Goal: Unclear: Browse casually

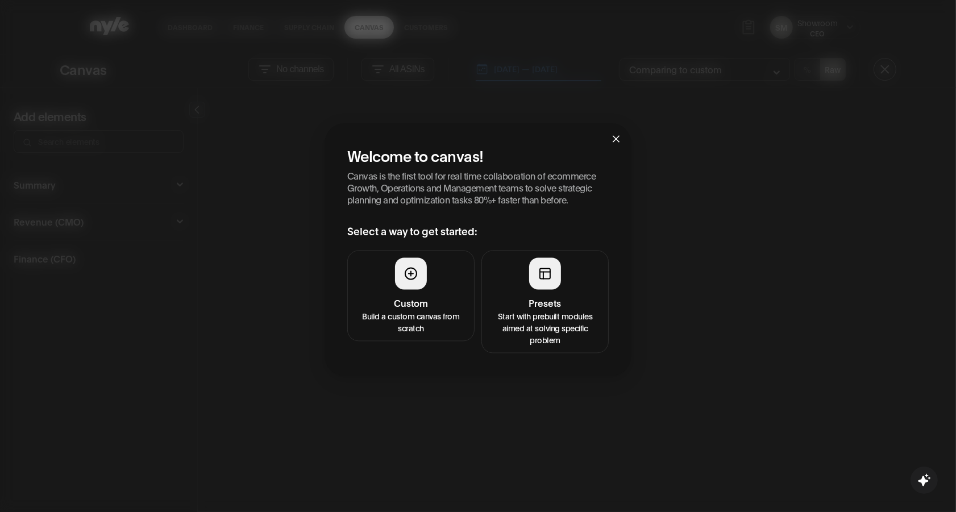
click at [556, 302] on h4 "Presets" at bounding box center [545, 303] width 113 height 14
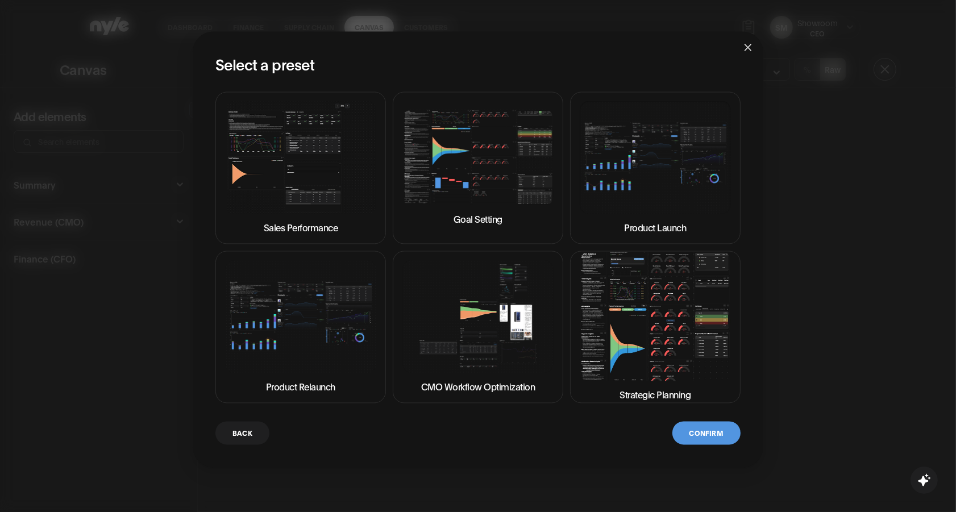
click at [500, 328] on img at bounding box center [478, 316] width 151 height 113
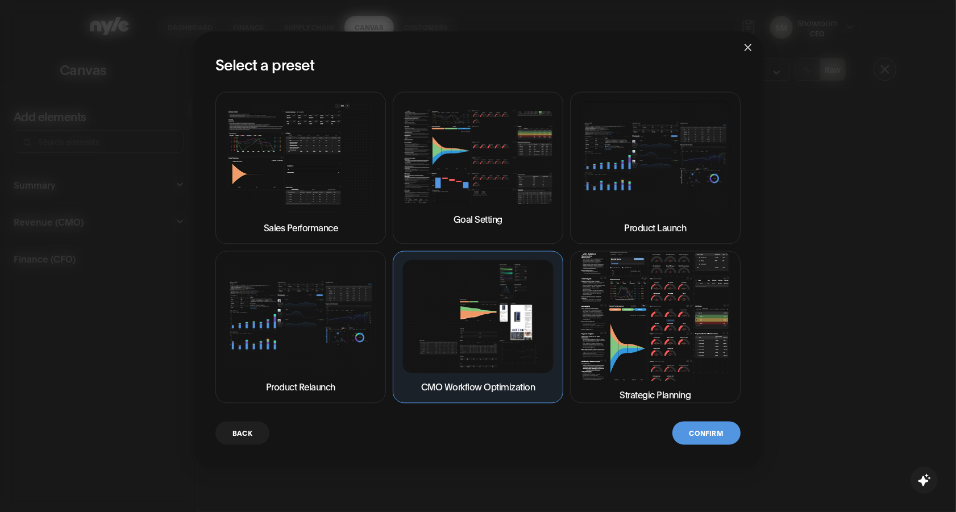
click at [702, 429] on button "Confirm" at bounding box center [707, 432] width 68 height 23
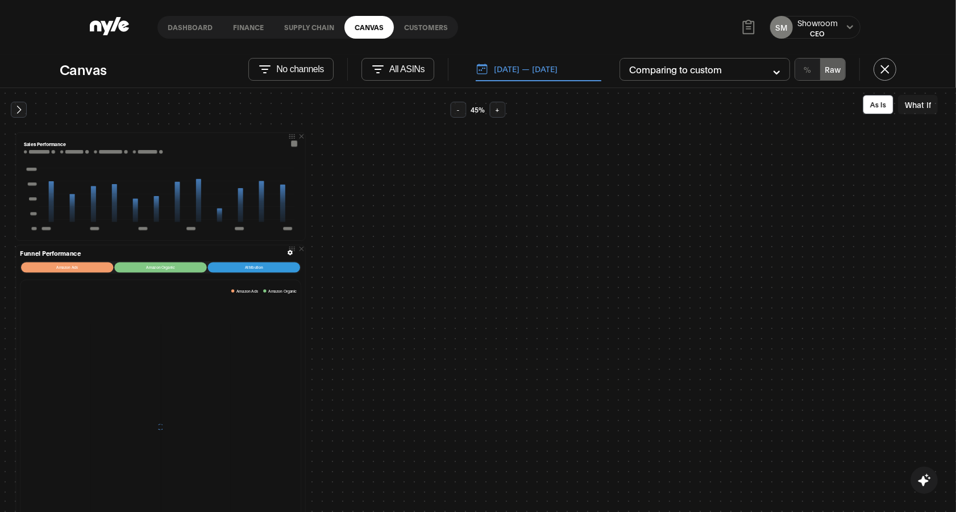
click at [21, 113] on icon at bounding box center [18, 109] width 11 height 11
